Goal: Use online tool/utility: Utilize a website feature to perform a specific function

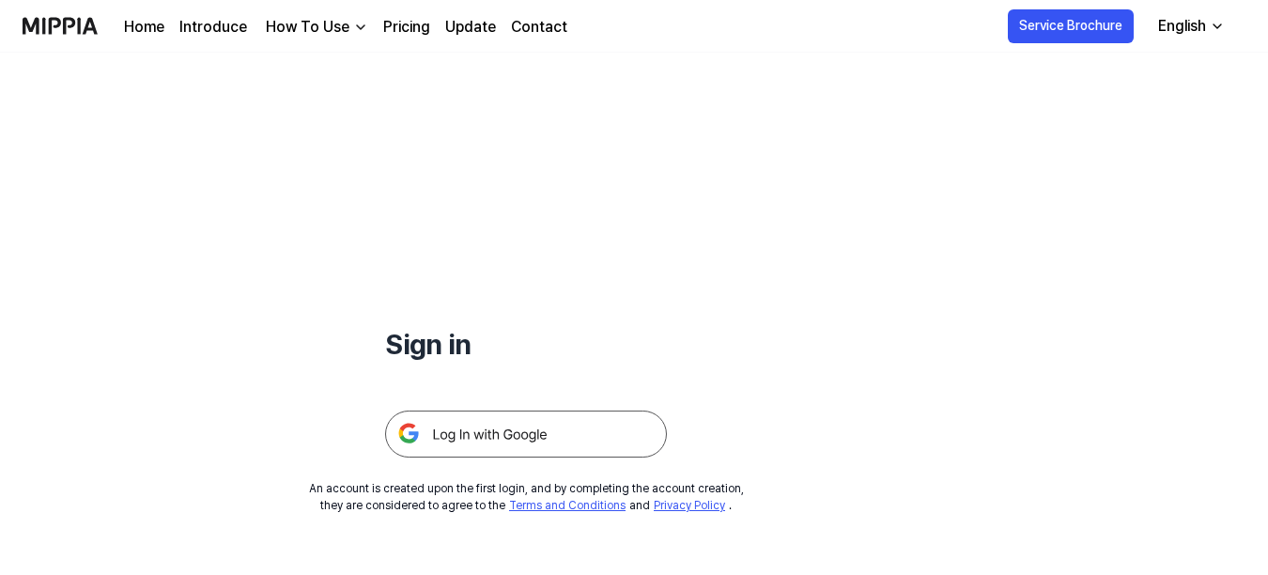
click at [536, 436] on img at bounding box center [526, 433] width 282 height 47
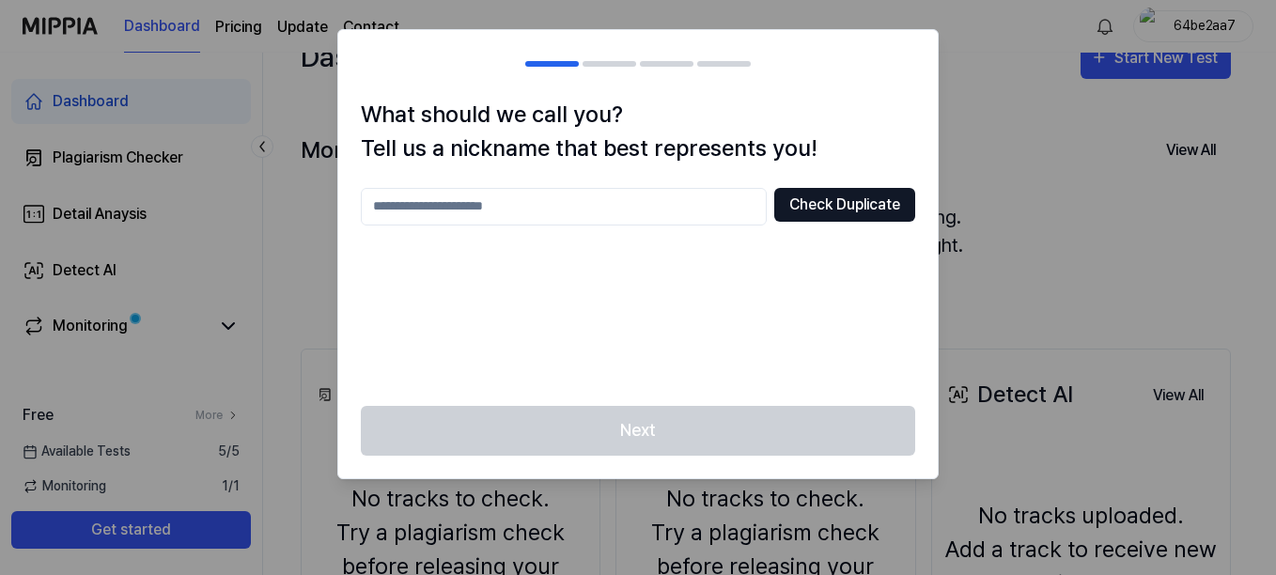
click at [841, 213] on button "Check Duplicate" at bounding box center [844, 205] width 141 height 34
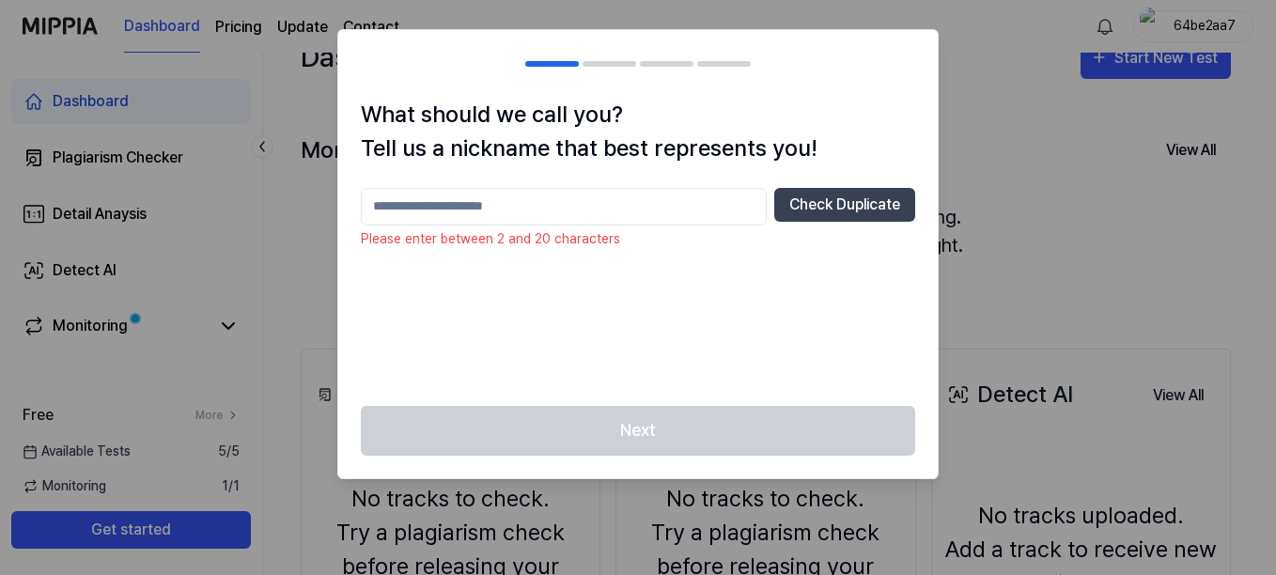
click at [718, 210] on input "text" at bounding box center [564, 207] width 406 height 38
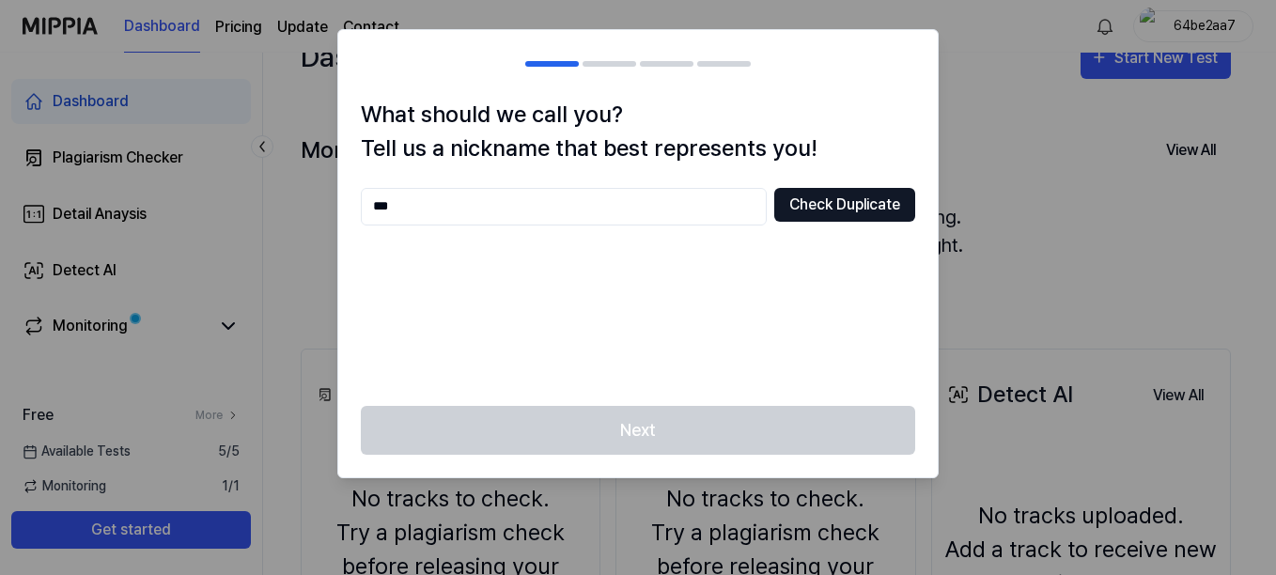
type input "***"
click at [820, 207] on button "Check Duplicate" at bounding box center [844, 205] width 141 height 34
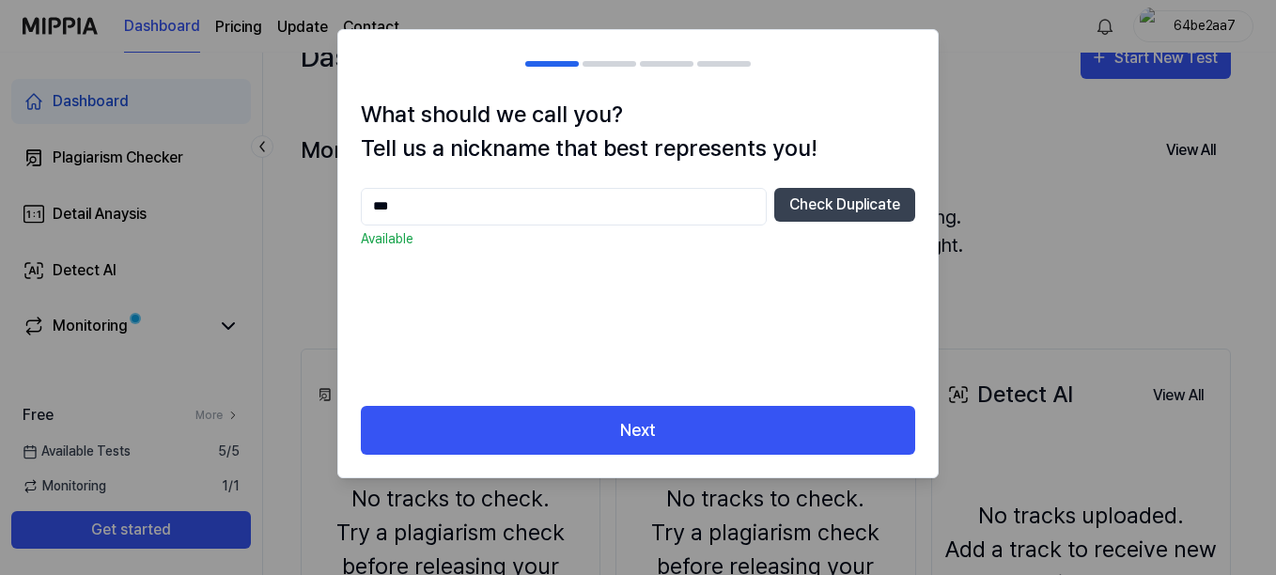
click at [745, 462] on div "Next" at bounding box center [637, 442] width 599 height 72
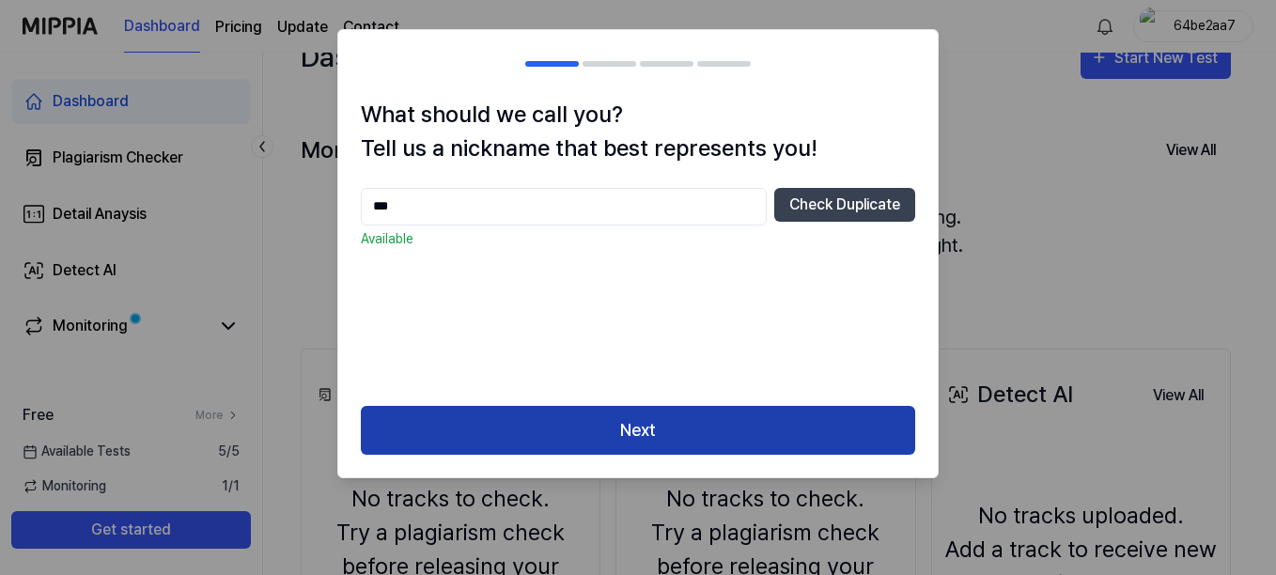
click at [731, 437] on button "Next" at bounding box center [638, 431] width 554 height 50
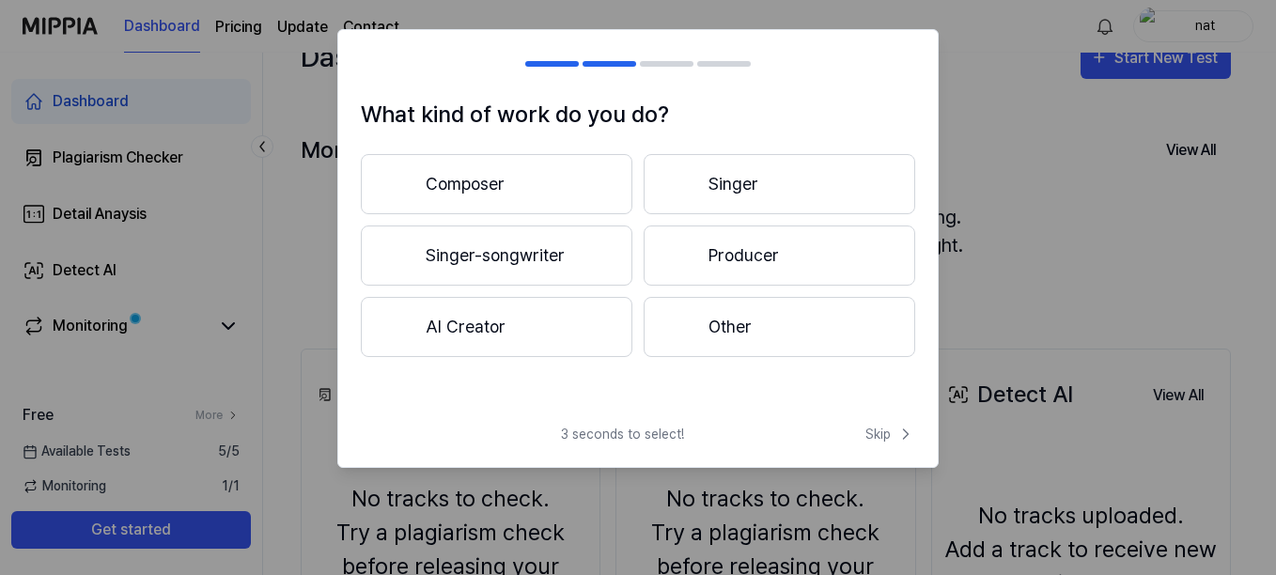
click at [538, 178] on button "Composer" at bounding box center [496, 184] width 271 height 60
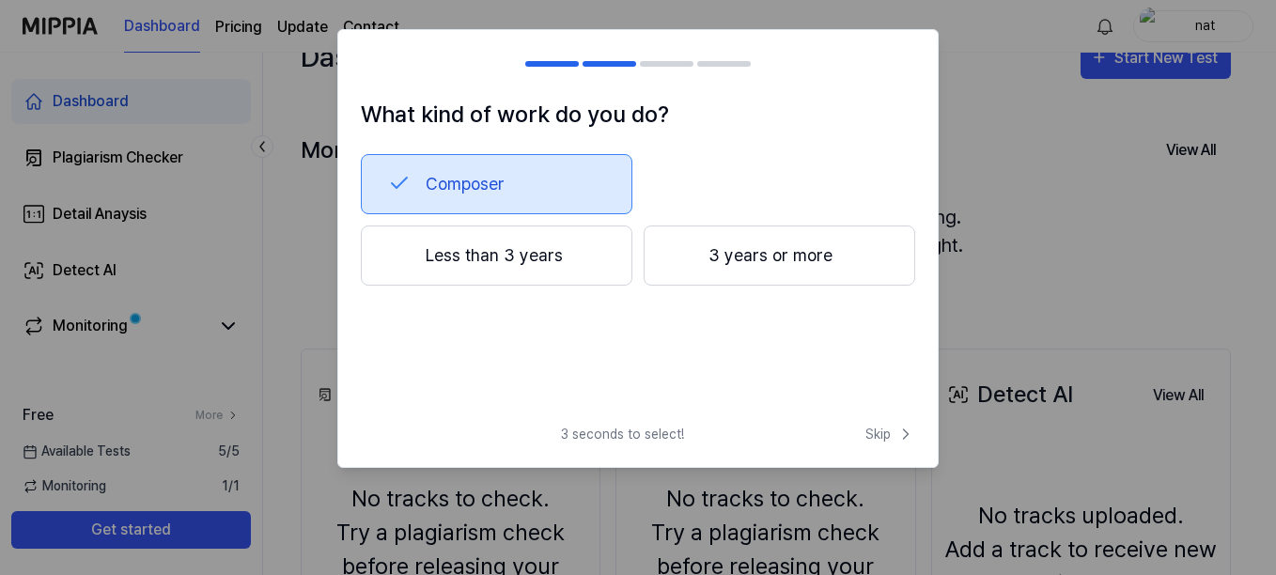
click at [531, 264] on button "Less than 3 years" at bounding box center [496, 255] width 271 height 60
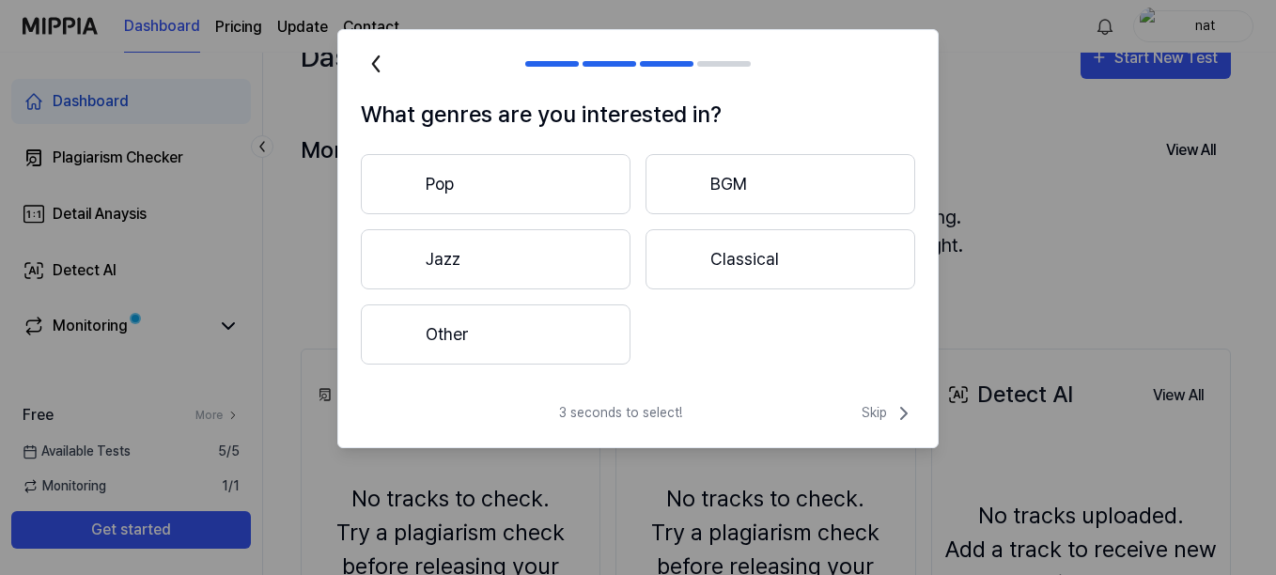
click at [535, 164] on button "Pop" at bounding box center [496, 184] width 270 height 60
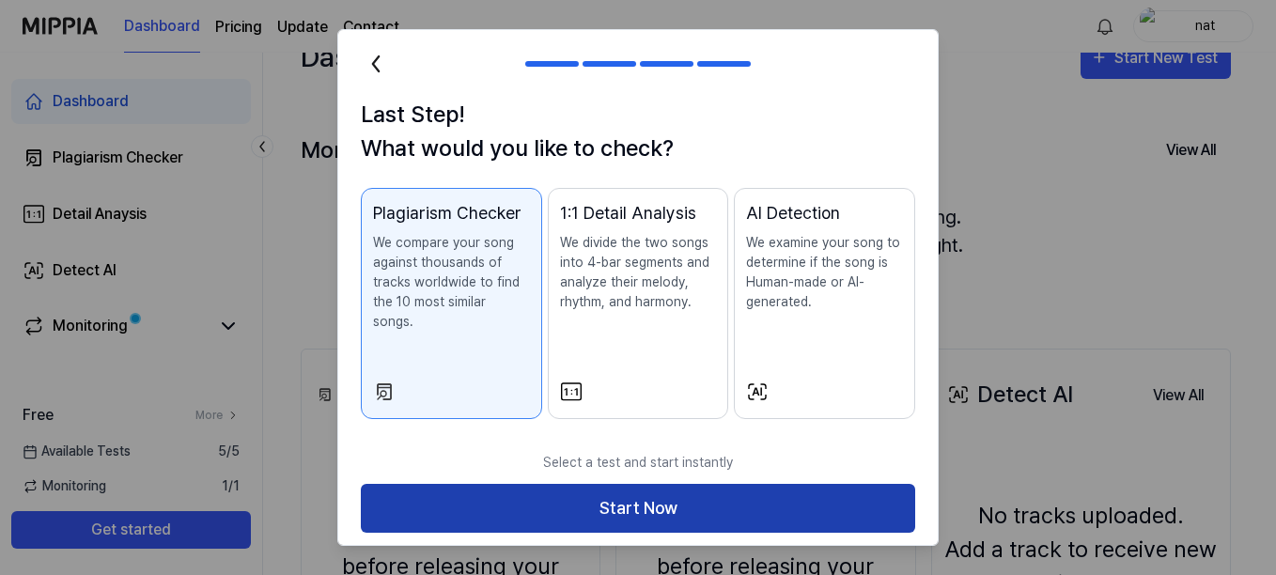
click at [608, 486] on button "Start Now" at bounding box center [638, 509] width 554 height 50
